Goal: Information Seeking & Learning: Learn about a topic

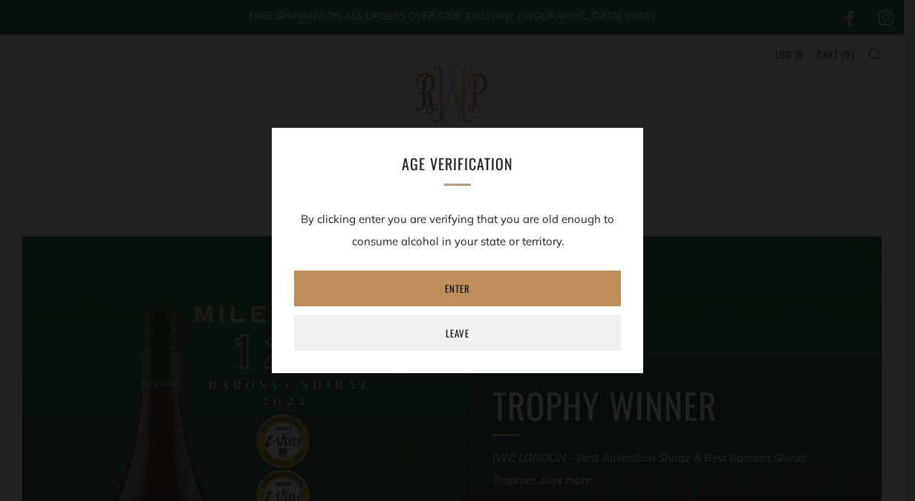
click at [410, 293] on link "Enter" at bounding box center [457, 288] width 327 height 36
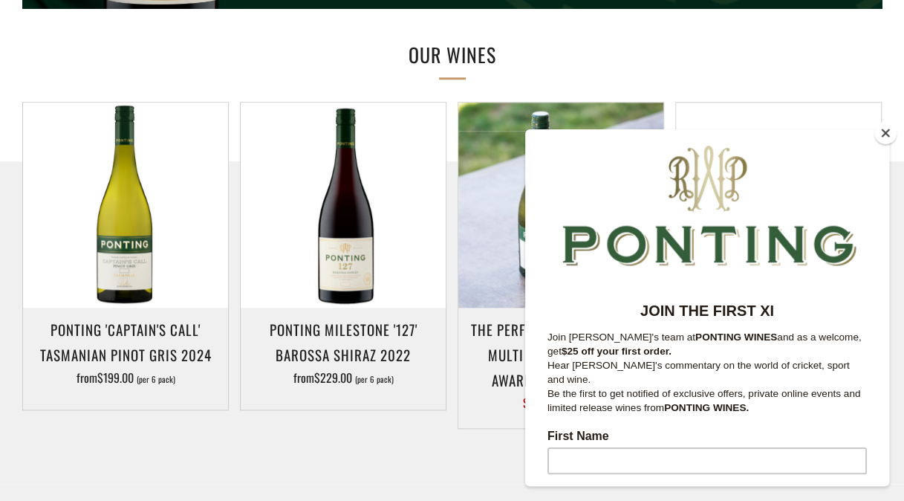
scroll to position [716, 0]
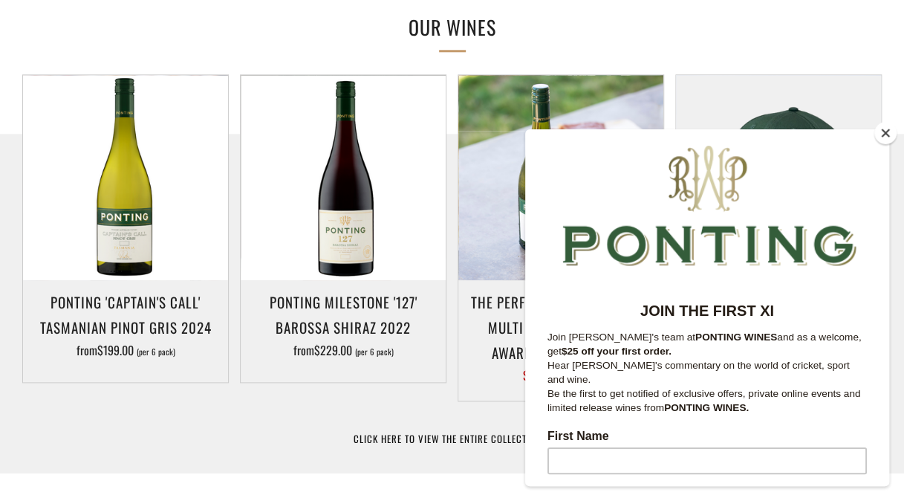
click at [888, 134] on button "Close" at bounding box center [885, 133] width 22 height 22
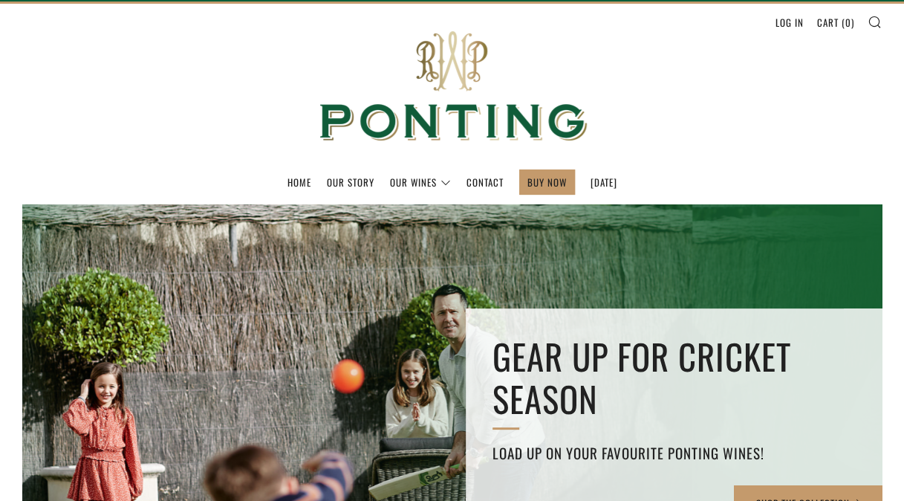
scroll to position [0, 0]
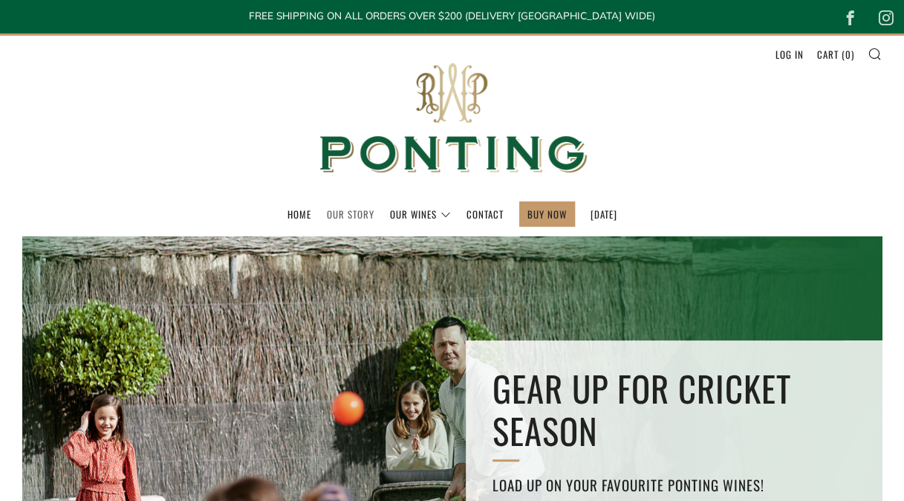
click at [330, 215] on link "Our Story" at bounding box center [351, 214] width 48 height 24
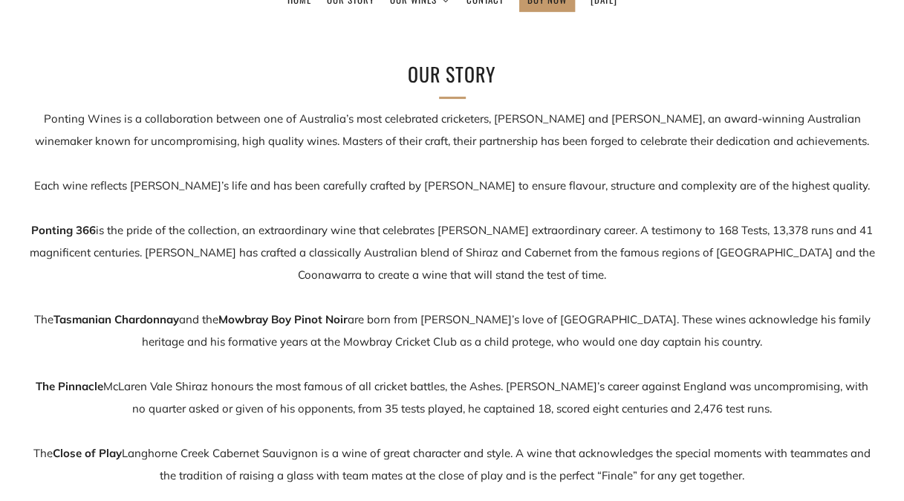
scroll to position [215, 0]
drag, startPoint x: 247, startPoint y: 228, endPoint x: 345, endPoint y: 230, distance: 98.1
click at [345, 230] on p "Ponting Wines is a collaboration between one of Australia’s most celebrated cri…" at bounding box center [452, 318] width 847 height 423
drag, startPoint x: 345, startPoint y: 230, endPoint x: 524, endPoint y: 279, distance: 185.6
click at [524, 279] on p "Ponting Wines is a collaboration between one of Australia’s most celebrated cri…" at bounding box center [452, 318] width 847 height 423
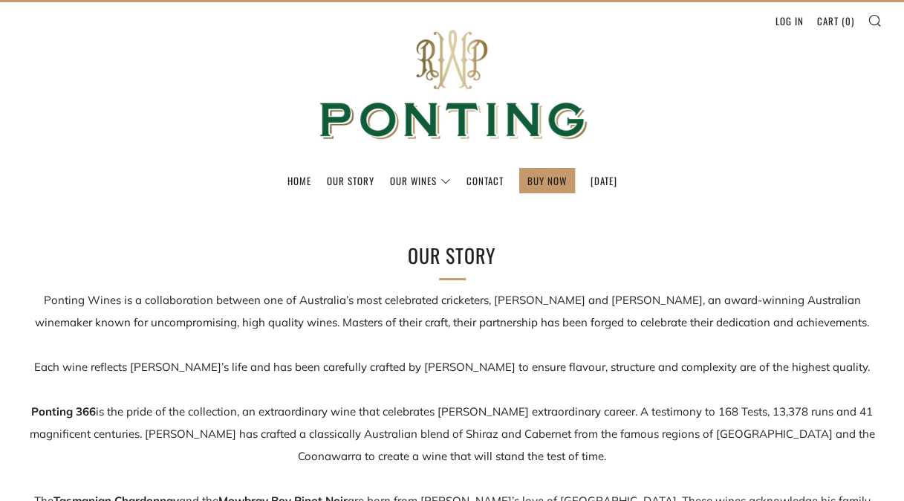
scroll to position [0, 0]
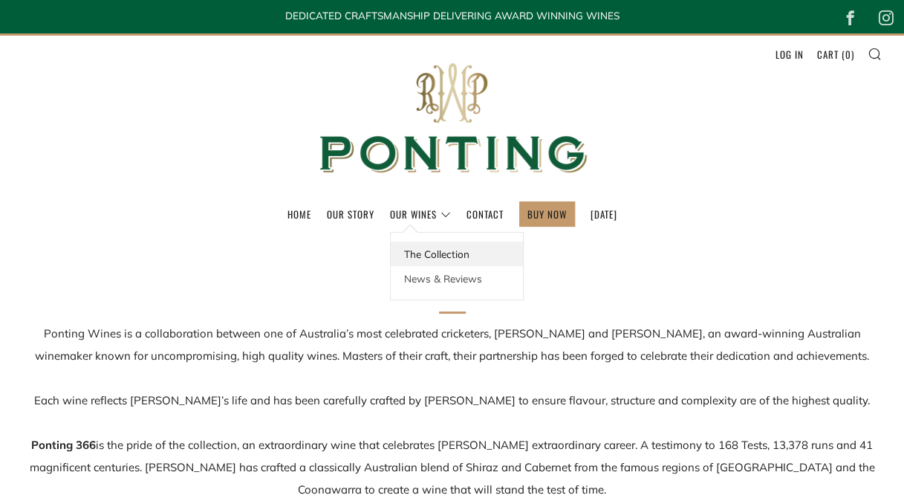
click at [429, 253] on link "The Collection" at bounding box center [457, 253] width 132 height 25
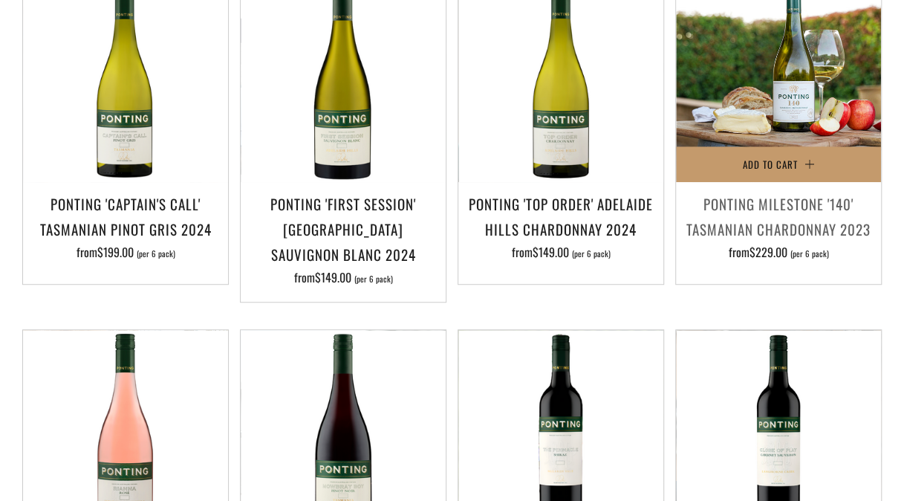
scroll to position [312, 0]
